Goal: Transaction & Acquisition: Obtain resource

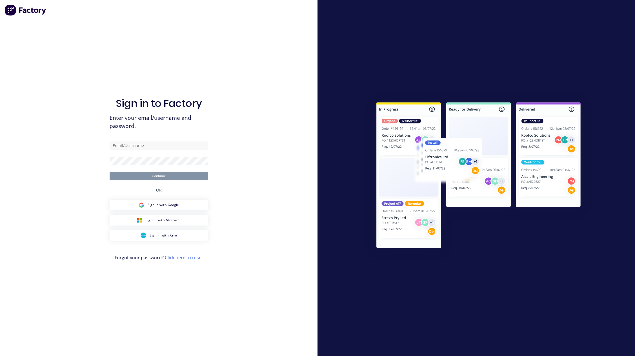
click at [195, 140] on div "Sign in to Factory Enter your email/username and password. Continue OR Sign in …" at bounding box center [159, 184] width 99 height 336
click at [193, 147] on input "text" at bounding box center [159, 146] width 99 height 8
type input "[EMAIL_ADDRESS][DOMAIN_NAME]"
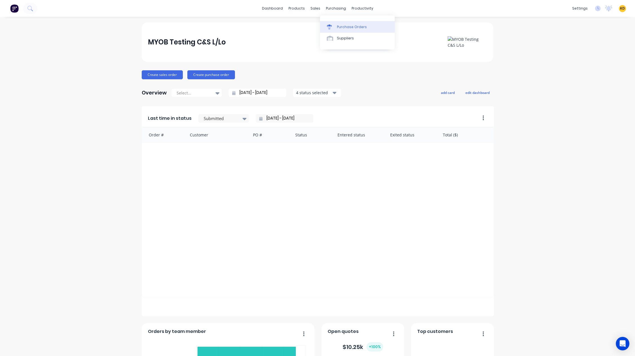
click at [347, 27] on div "Purchase Orders" at bounding box center [352, 26] width 30 height 5
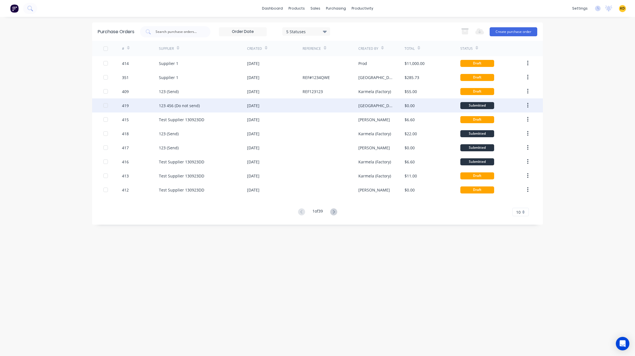
click at [200, 105] on div "123 456 (Do not send)" at bounding box center [203, 106] width 88 height 14
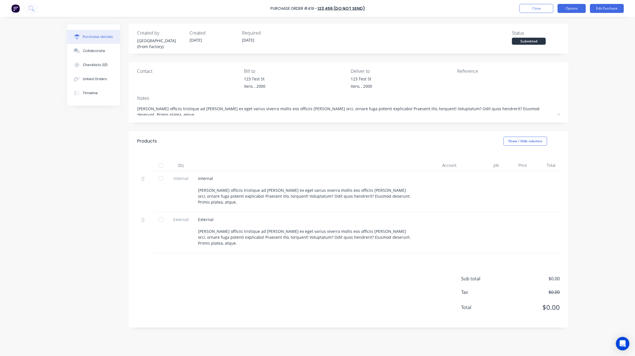
click at [564, 6] on button "Options" at bounding box center [571, 8] width 28 height 9
click at [549, 23] on div "Print / Email" at bounding box center [558, 23] width 43 height 8
click at [547, 35] on div "With pricing" at bounding box center [558, 34] width 43 height 8
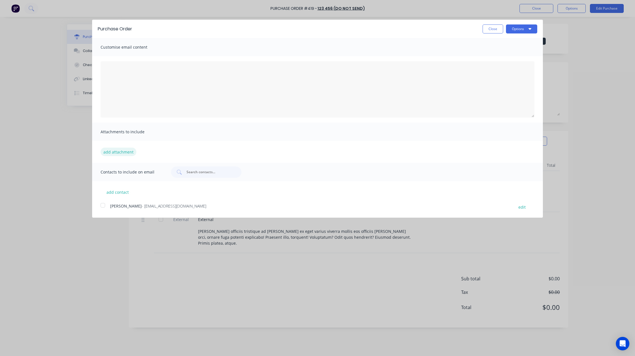
click at [133, 151] on button "add attachment" at bounding box center [118, 152] width 36 height 8
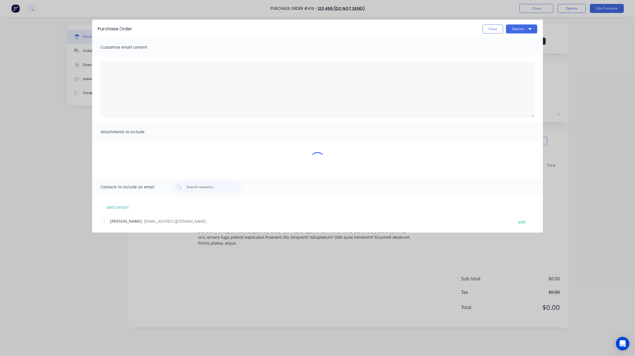
type textarea "x"
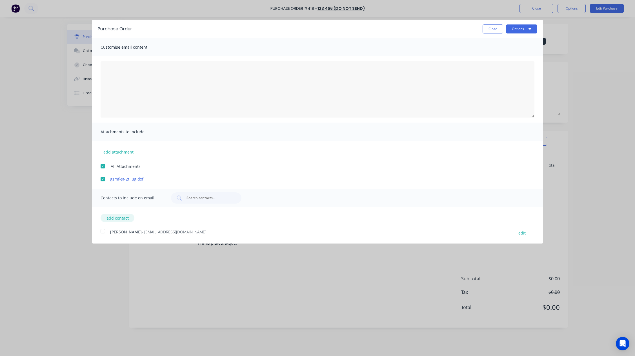
click at [116, 218] on button "add contact" at bounding box center [117, 218] width 34 height 8
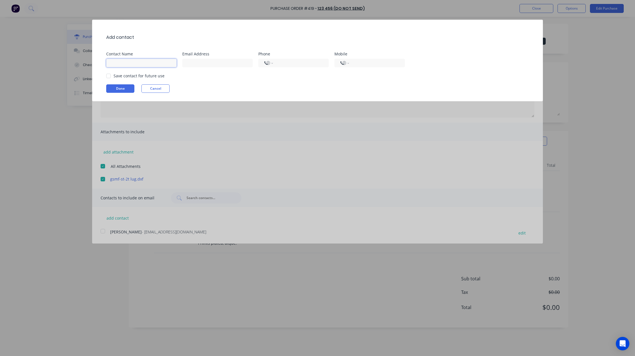
click at [142, 62] on input at bounding box center [141, 63] width 70 height 8
type input "Karmela"
click at [108, 76] on div at bounding box center [108, 75] width 11 height 11
type input "[EMAIL_ADDRESS][DOMAIN_NAME]"
click at [114, 86] on button "Done" at bounding box center [120, 88] width 28 height 8
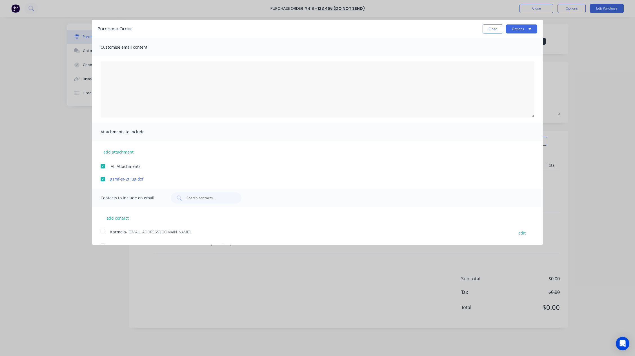
click at [105, 231] on div at bounding box center [102, 231] width 11 height 11
click at [511, 28] on button "Options" at bounding box center [521, 28] width 31 height 9
click at [509, 55] on div "Email" at bounding box center [509, 54] width 43 height 8
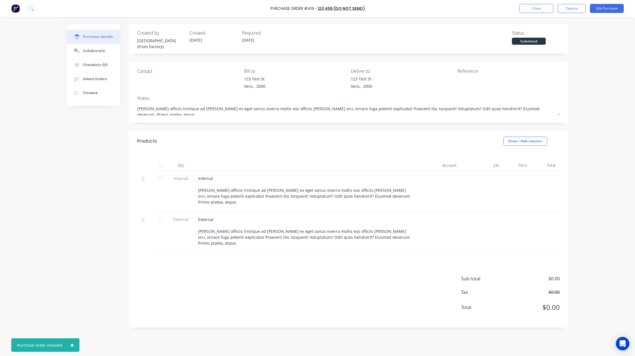
type textarea "x"
click at [587, 124] on div "Purchase Order #419 - 123 456 (Do not send) Close Options Edit Purchase Purchas…" at bounding box center [317, 178] width 635 height 356
